Goal: Transaction & Acquisition: Purchase product/service

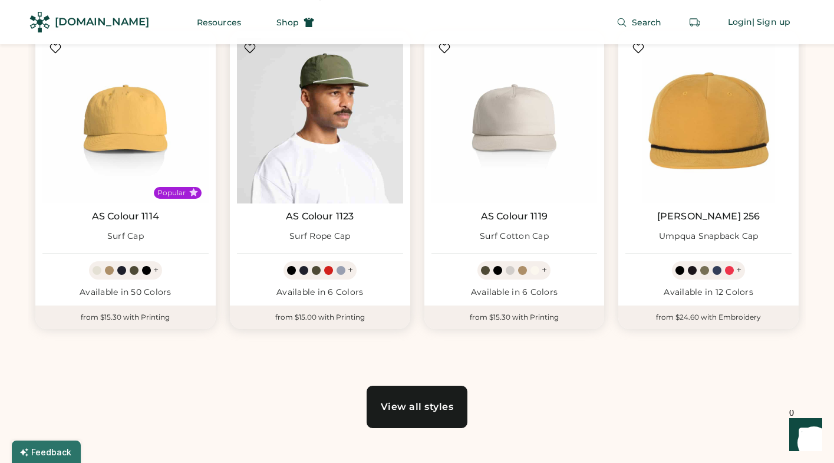
scroll to position [673, 0]
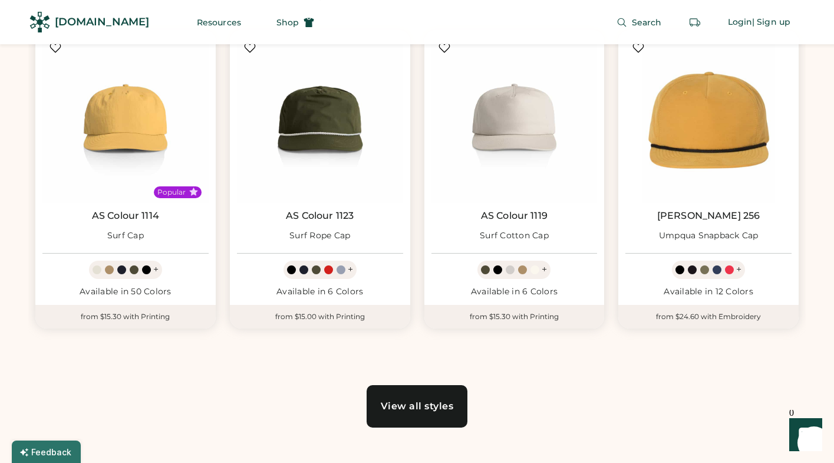
click at [428, 407] on div "View all styles" at bounding box center [417, 406] width 73 height 9
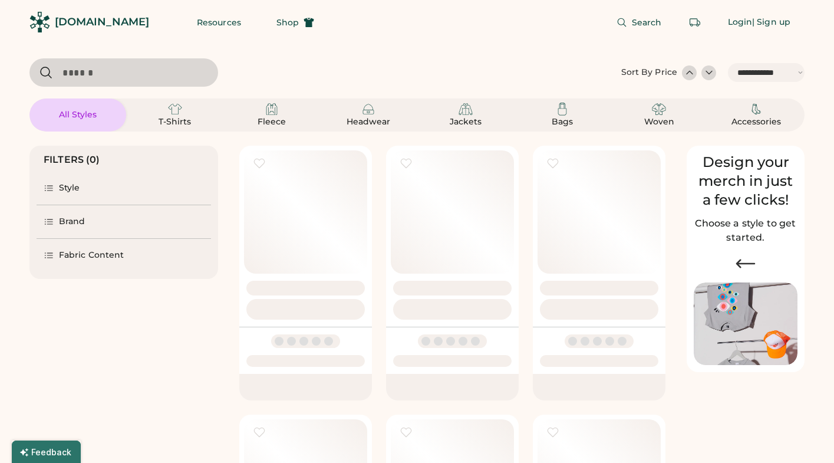
select select "*****"
select select "*"
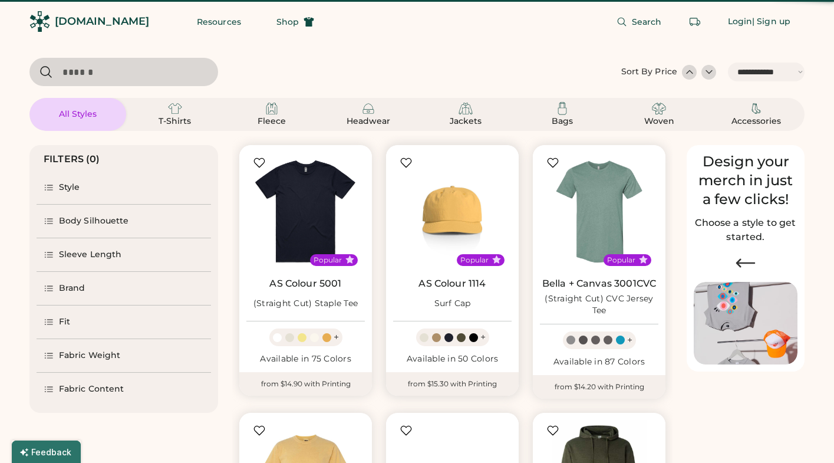
scroll to position [45, 0]
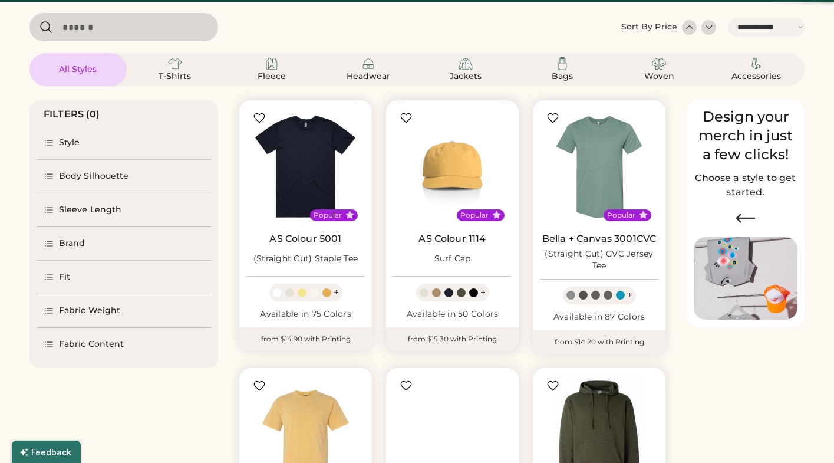
select select "*****"
select select "*"
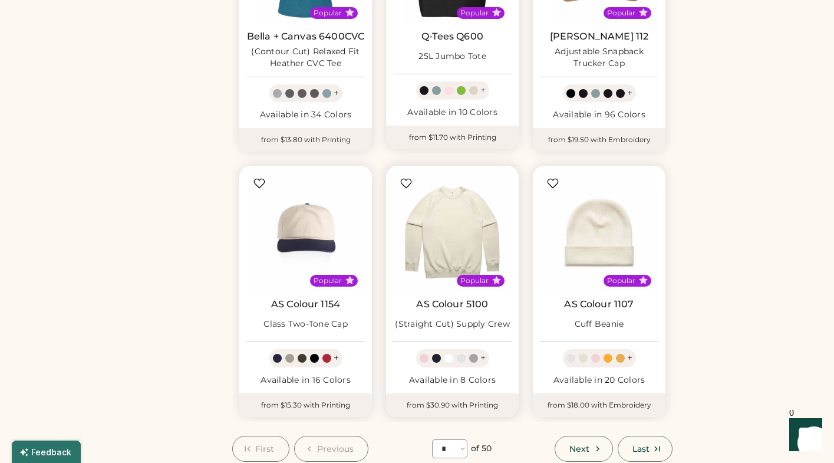
scroll to position [784, 0]
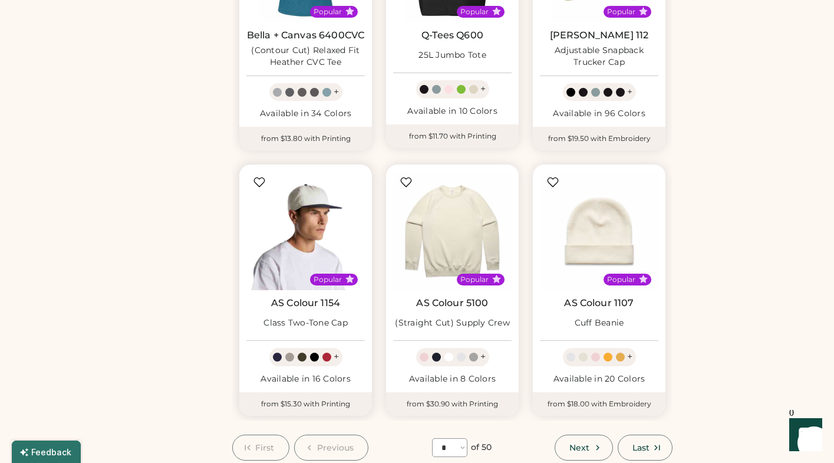
click at [310, 245] on img at bounding box center [305, 231] width 119 height 119
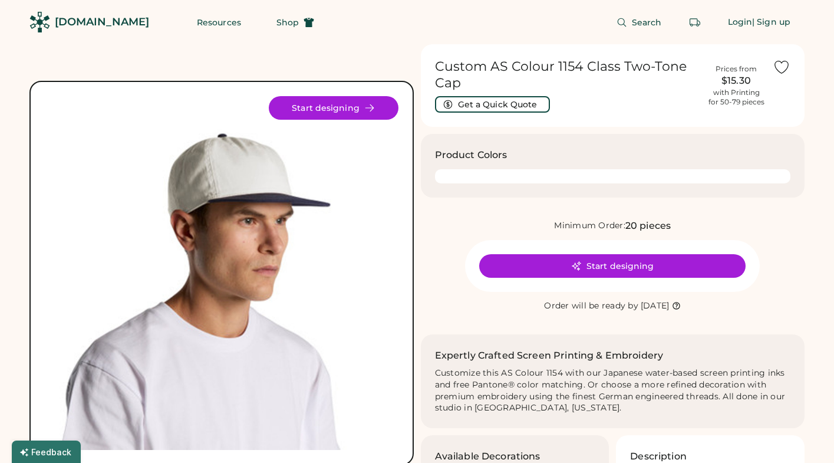
scroll to position [29, 0]
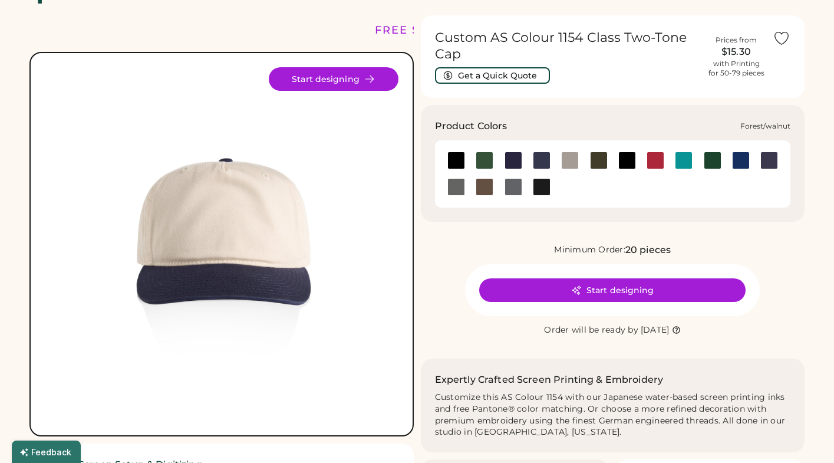
click at [484, 159] on div at bounding box center [485, 161] width 18 height 18
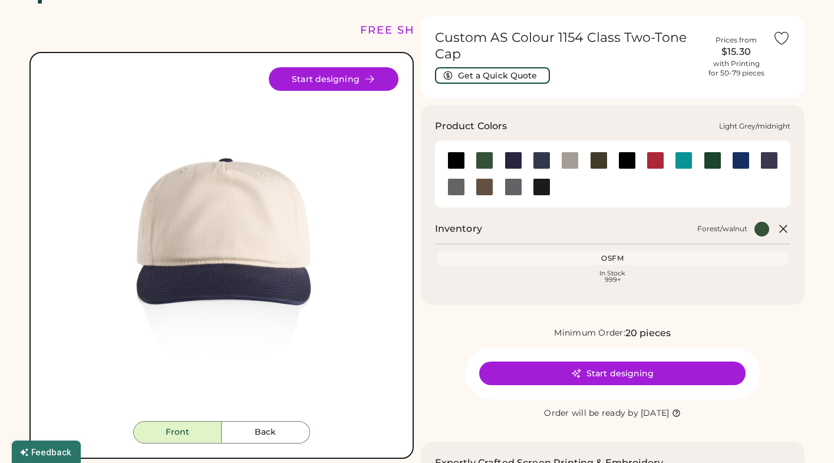
click at [508, 160] on div at bounding box center [514, 161] width 18 height 18
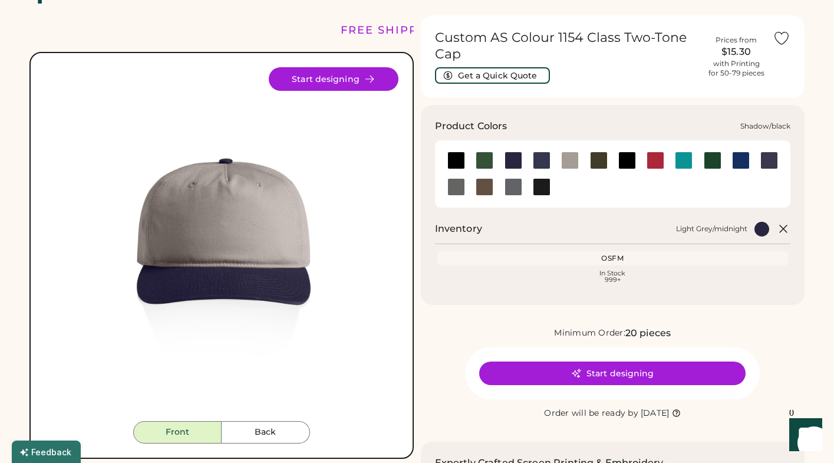
click at [501, 185] on div at bounding box center [513, 187] width 28 height 18
click at [542, 189] on div at bounding box center [542, 187] width 18 height 18
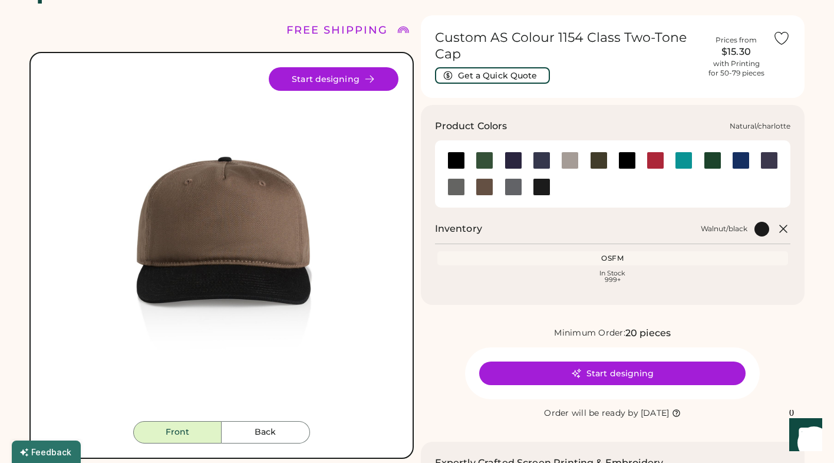
click at [681, 164] on div at bounding box center [684, 161] width 18 height 18
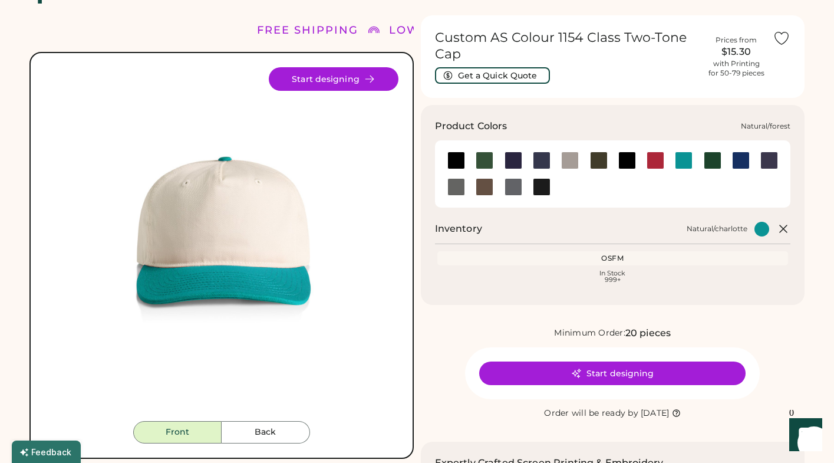
click at [710, 161] on div at bounding box center [713, 161] width 18 height 18
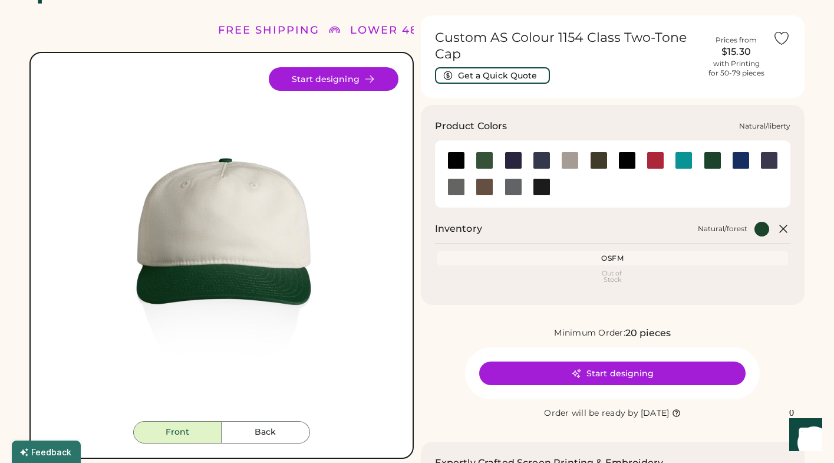
click at [743, 156] on div at bounding box center [741, 161] width 18 height 18
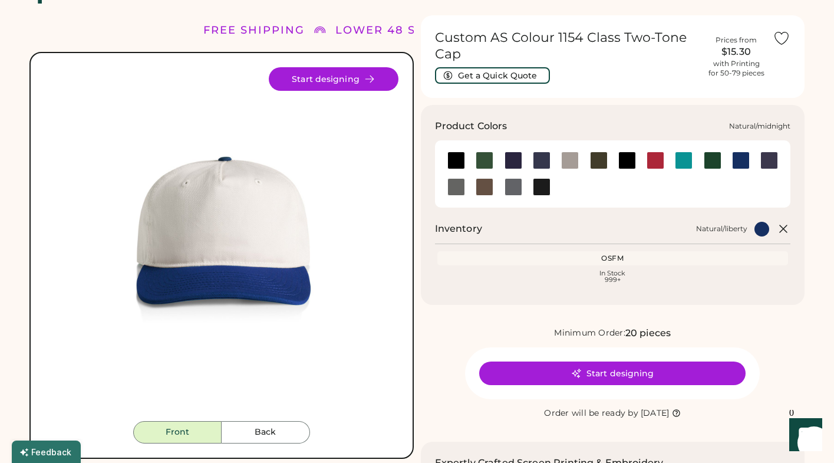
click at [763, 159] on div at bounding box center [770, 161] width 18 height 18
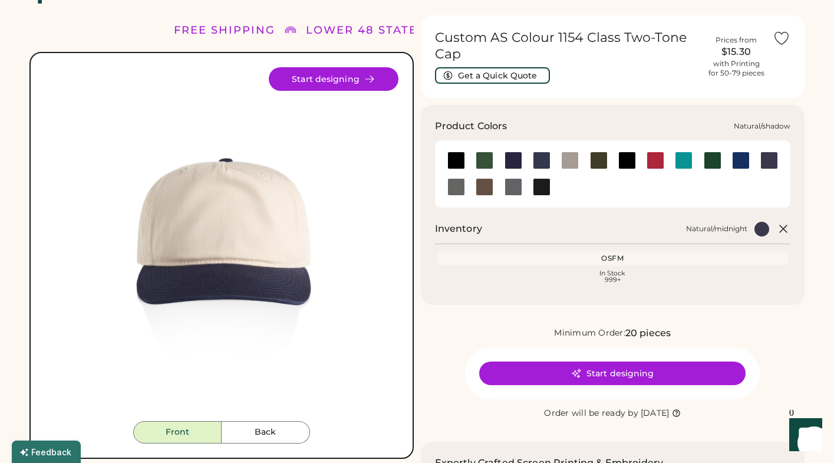
click at [458, 198] on div at bounding box center [456, 187] width 28 height 27
click at [455, 190] on div at bounding box center [457, 187] width 18 height 18
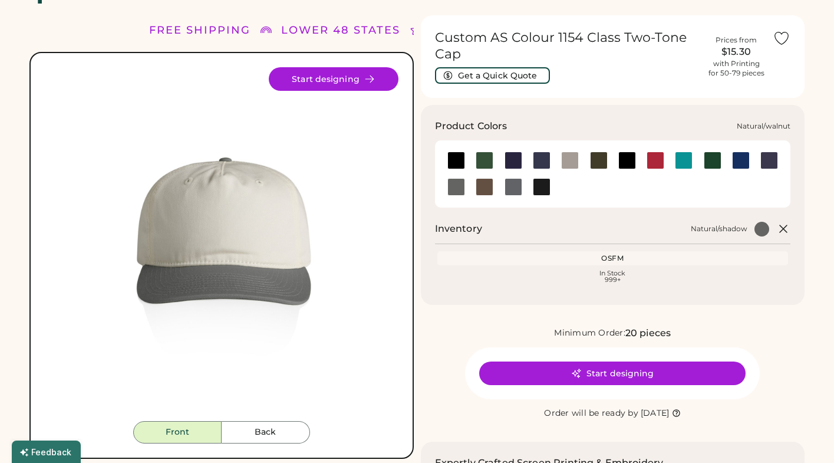
click at [485, 183] on div at bounding box center [485, 187] width 18 height 18
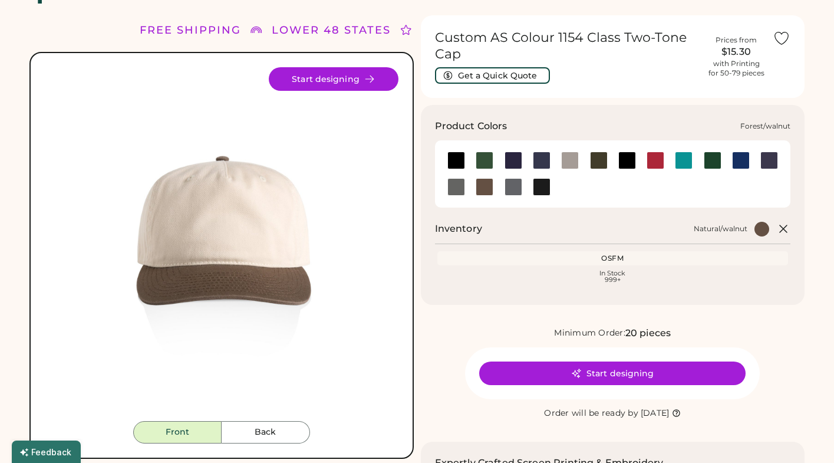
click at [485, 159] on div at bounding box center [485, 161] width 18 height 18
